Goal: Find specific page/section: Find specific page/section

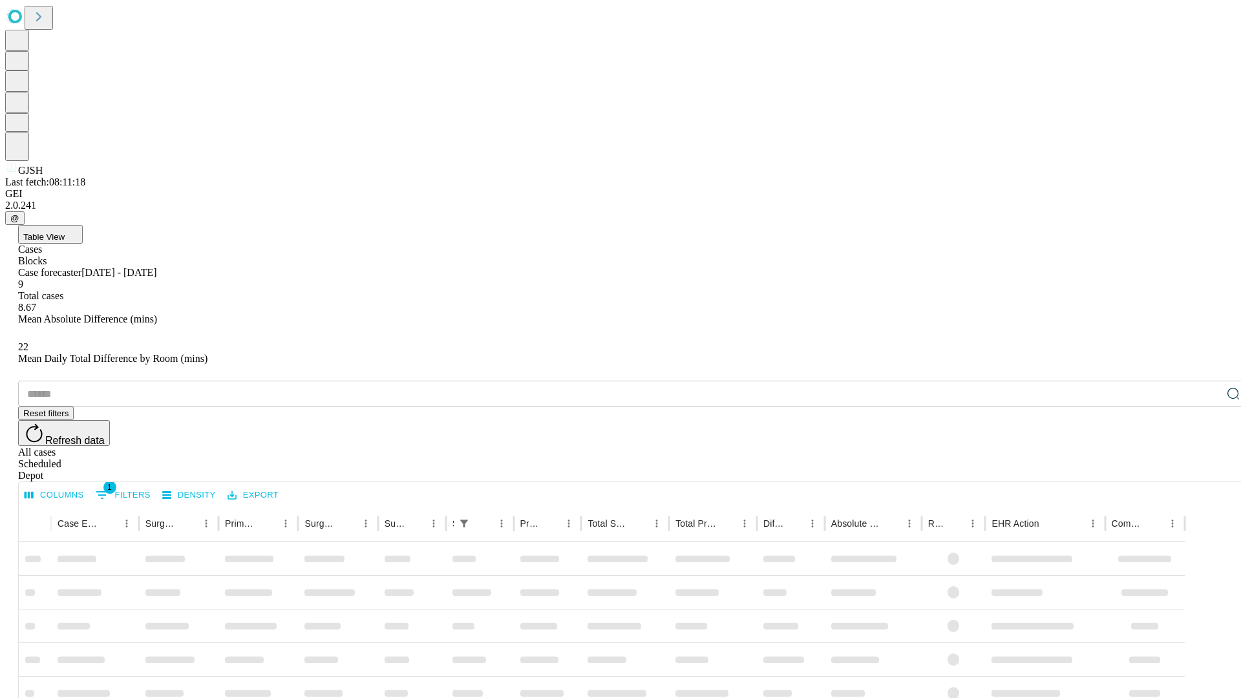
click at [1207, 470] on div "Depot" at bounding box center [633, 476] width 1231 height 12
